Goal: Task Accomplishment & Management: Manage account settings

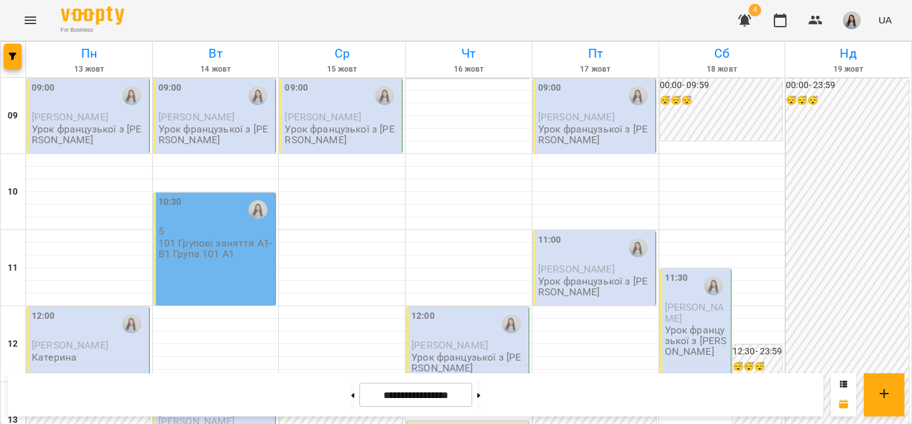
click at [84, 134] on p "Урок французької з [PERSON_NAME]" at bounding box center [89, 135] width 115 height 22
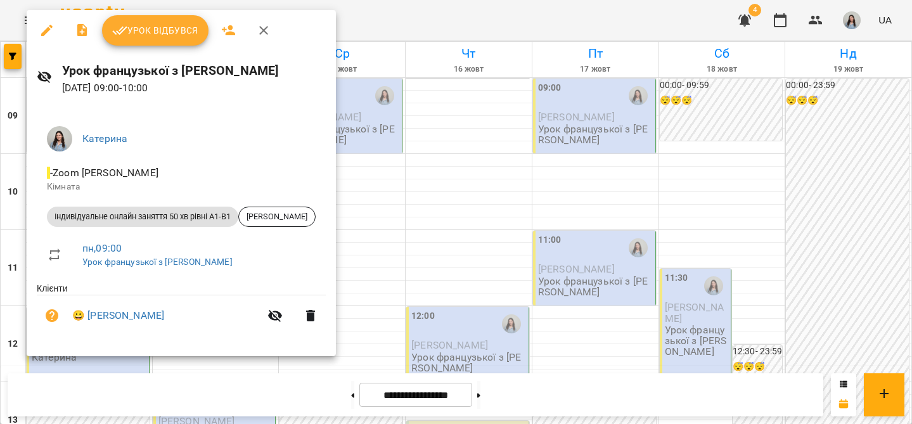
click at [164, 39] on button "Урок відбувся" at bounding box center [155, 30] width 107 height 30
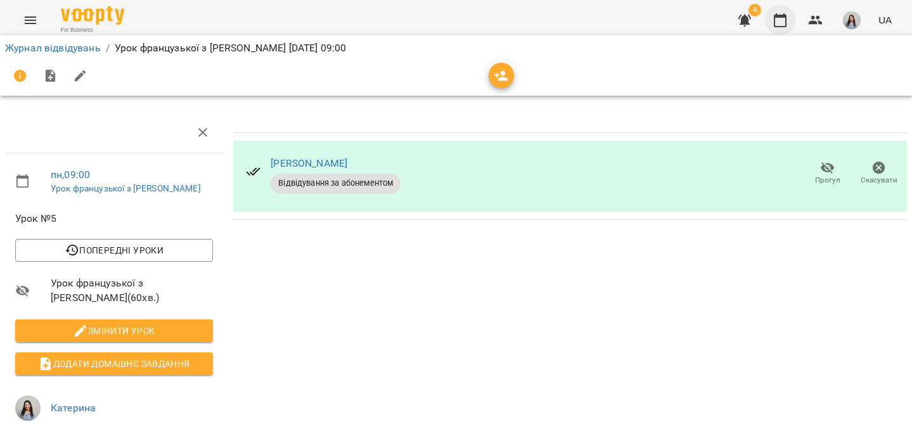
click at [778, 22] on icon "button" at bounding box center [780, 20] width 15 height 15
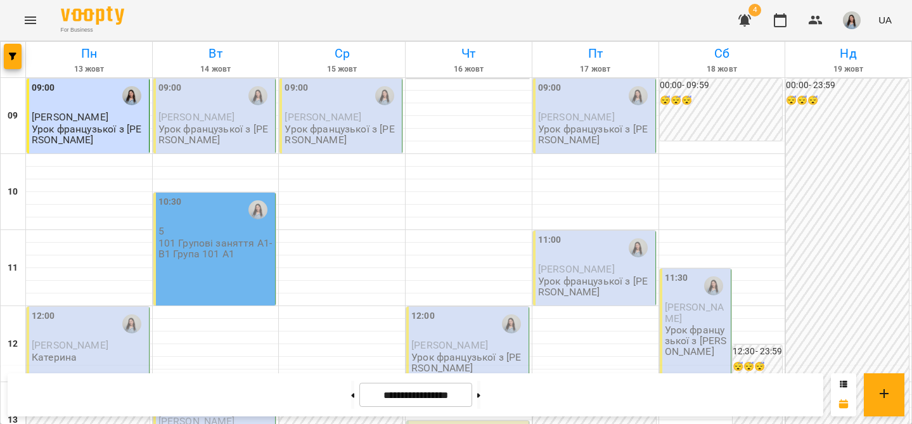
scroll to position [776, 0]
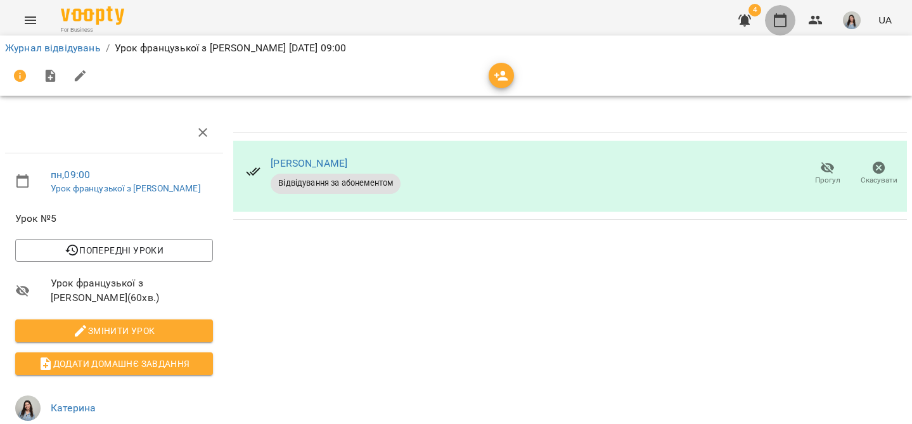
click at [777, 15] on icon "button" at bounding box center [780, 20] width 13 height 14
